Goal: Task Accomplishment & Management: Complete application form

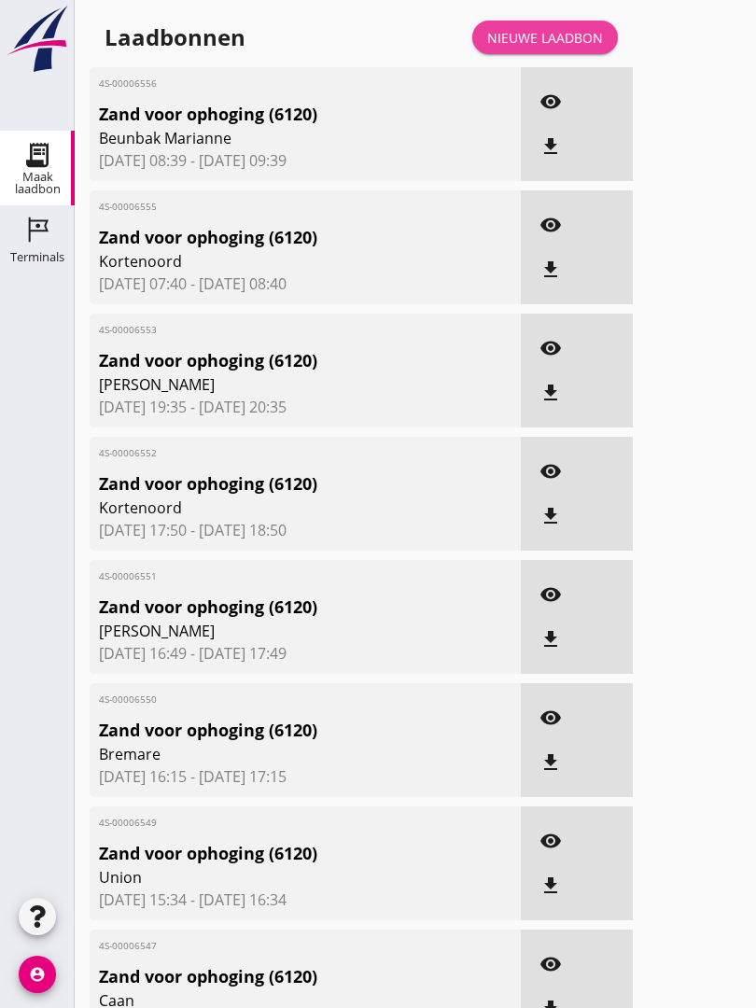
click at [545, 48] on div "Nieuwe laadbon" at bounding box center [545, 38] width 116 height 20
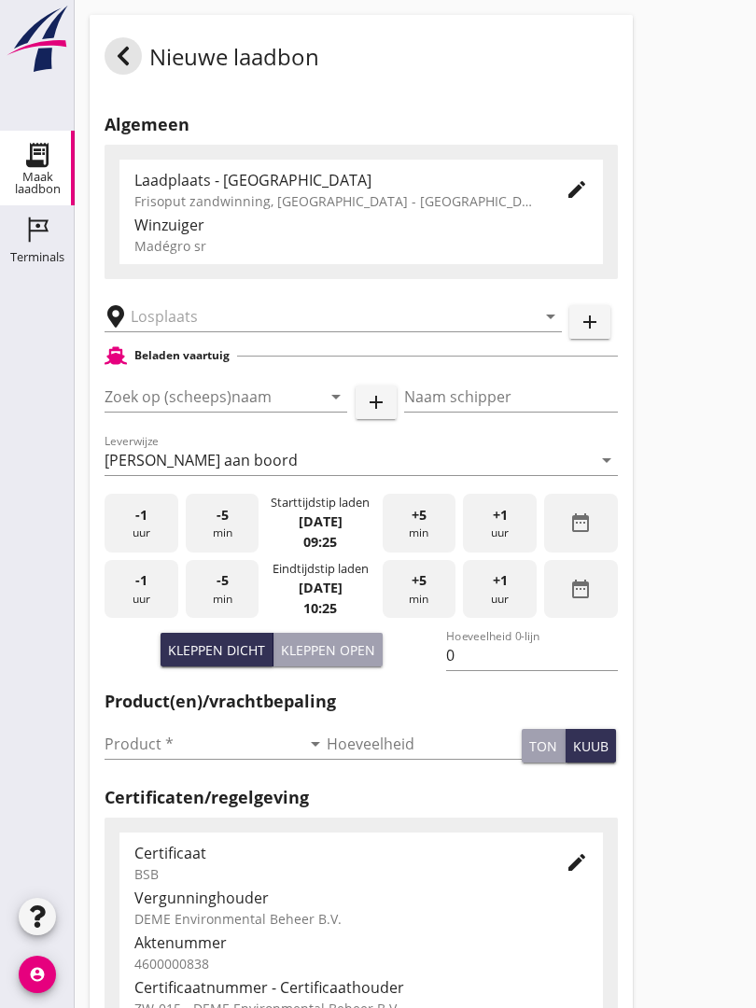
click at [213, 331] on input "text" at bounding box center [320, 317] width 379 height 30
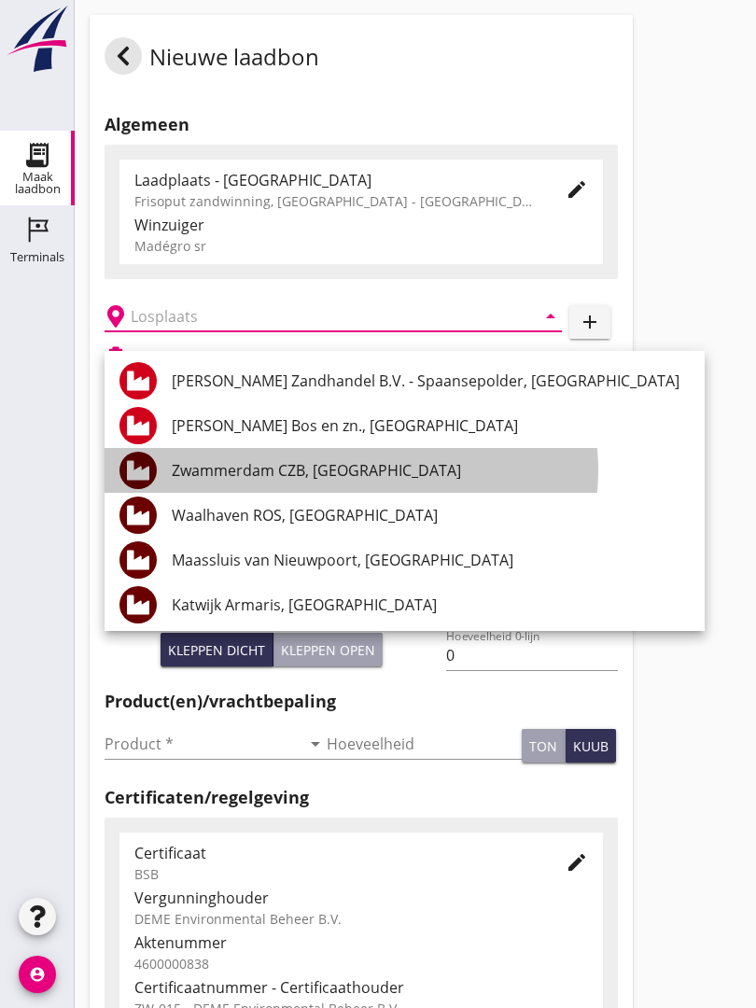
click at [387, 470] on div "Zwammerdam CZB, [GEOGRAPHIC_DATA]" at bounding box center [431, 470] width 518 height 22
type input "Zwammerdam CZB, [GEOGRAPHIC_DATA]"
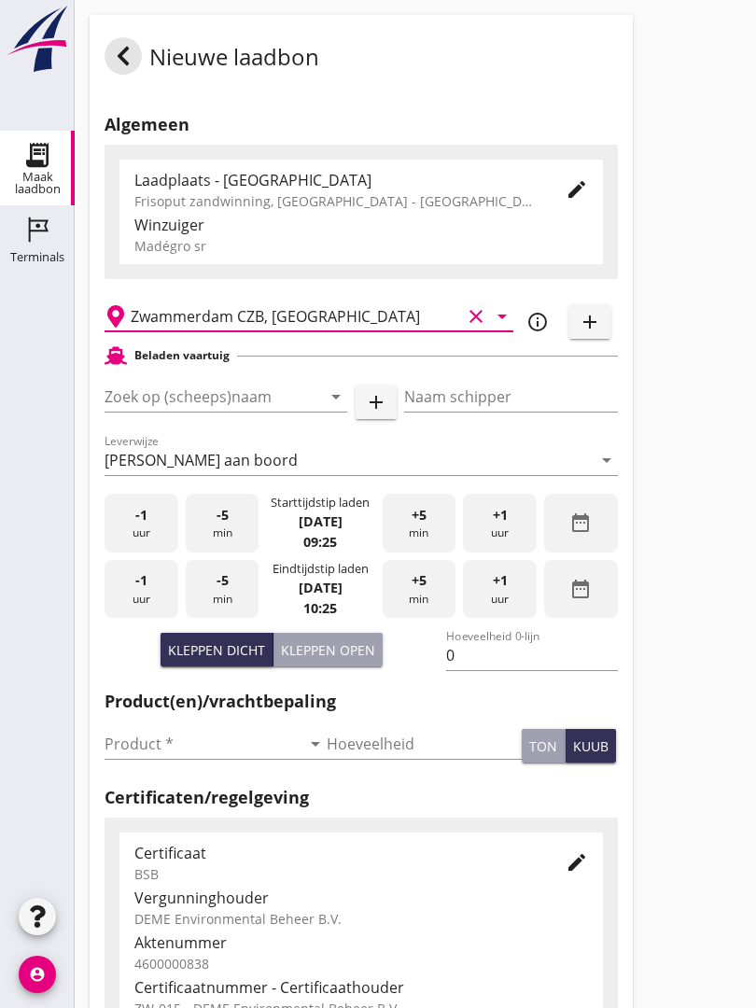
click at [283, 409] on input "Zoek op (scheeps)naam" at bounding box center [200, 397] width 190 height 30
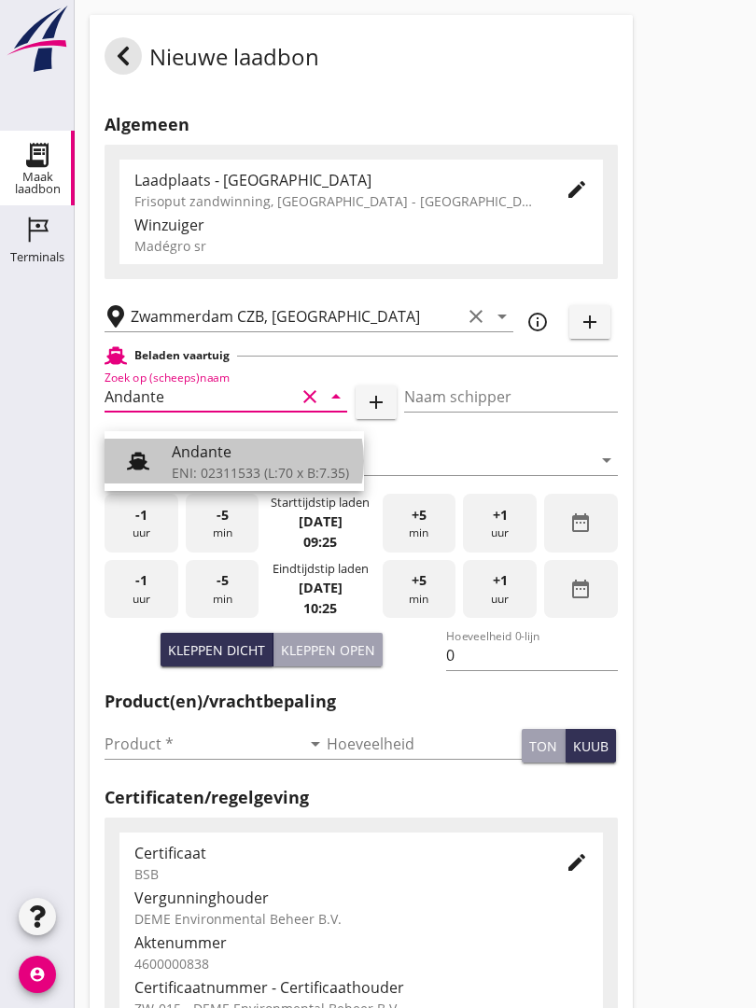
click at [232, 464] on div "ENI: 02311533 (L:70 x B:7.35)" at bounding box center [260, 473] width 177 height 20
type input "Andante"
type input "Floor Vijfhuizen"
type input "485"
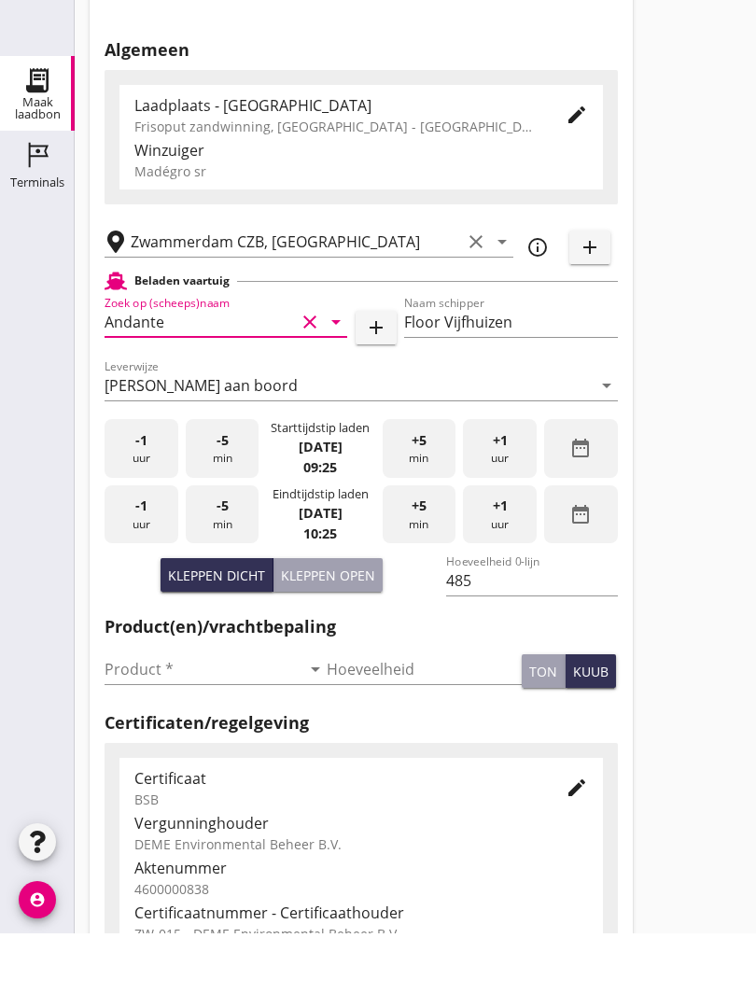
click at [148, 729] on input "Product *" at bounding box center [203, 744] width 196 height 30
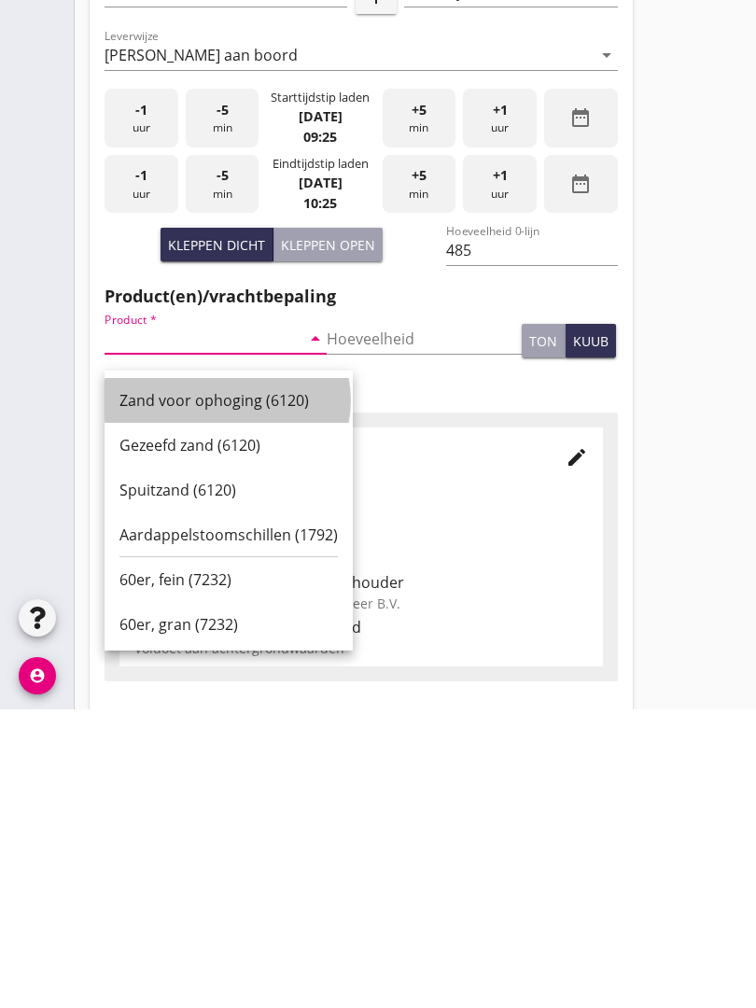
click at [220, 688] on div "Zand voor ophoging (6120)" at bounding box center [229, 699] width 218 height 22
type input "Zand voor ophoging (6120)"
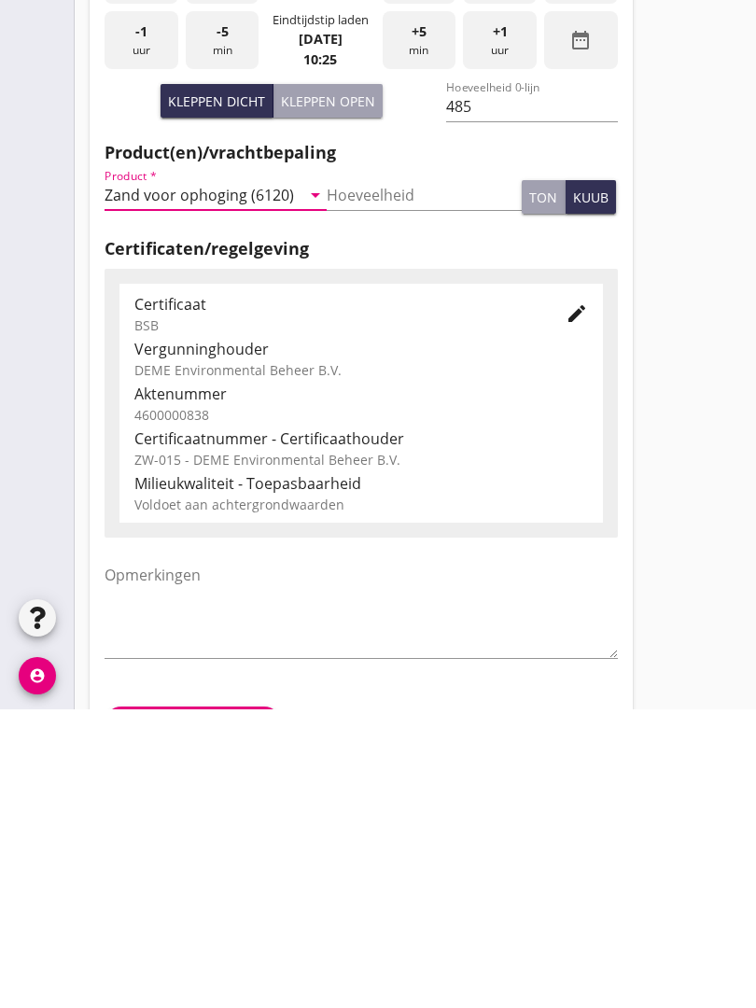
scroll to position [327, 0]
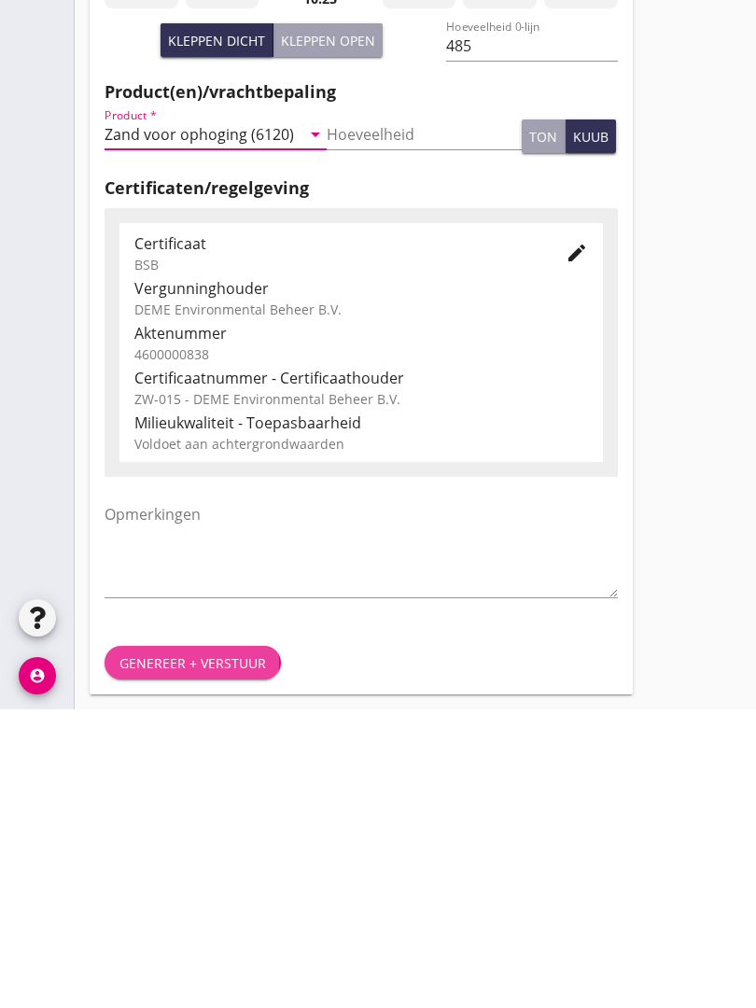
click at [195, 952] on div "Genereer + verstuur" at bounding box center [193, 962] width 147 height 20
